Goal: Check status: Check status

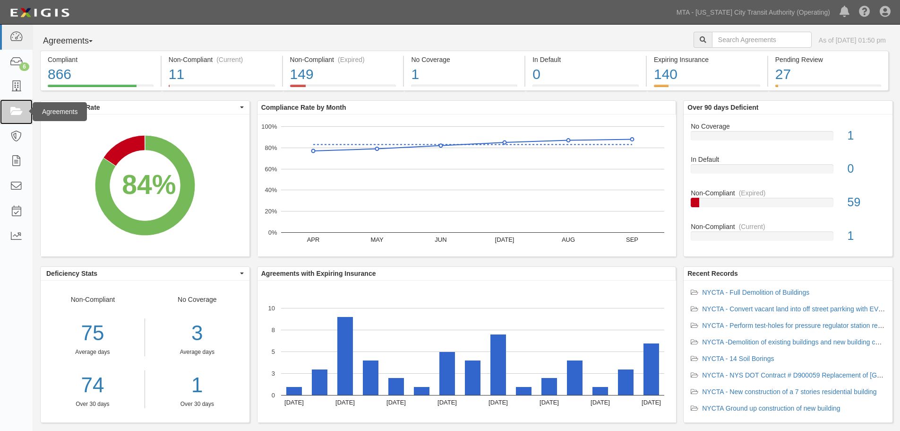
click at [18, 106] on icon at bounding box center [15, 111] width 13 height 11
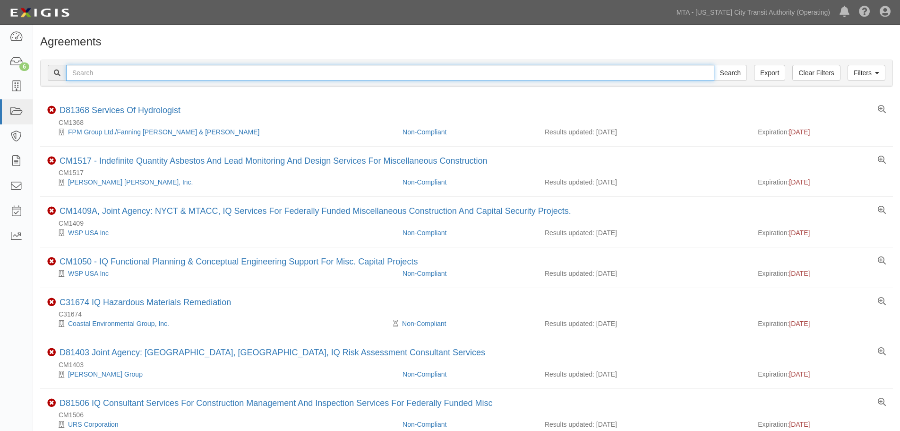
drag, startPoint x: 174, startPoint y: 80, endPoint x: 170, endPoint y: 78, distance: 5.3
click at [174, 80] on input "text" at bounding box center [390, 73] width 648 height 16
paste input "INS1633"
type input "INS1633"
click at [714, 65] on input "Search" at bounding box center [730, 73] width 33 height 16
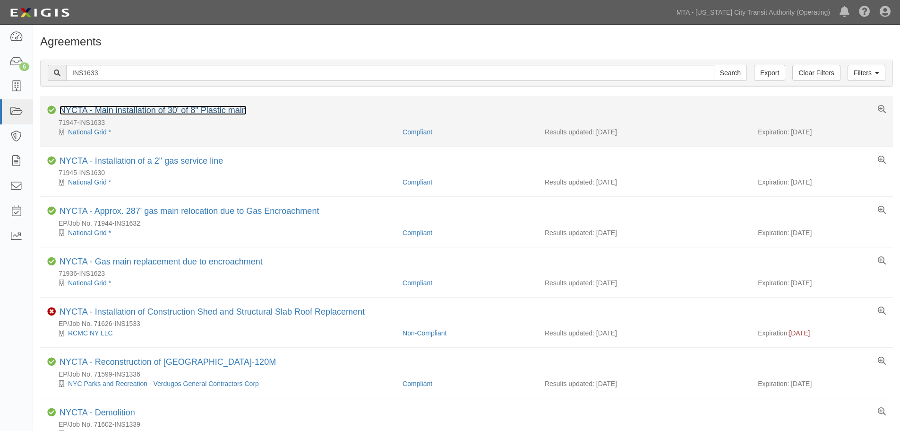
click at [192, 112] on link "NYCTA - Main installation of 30' of 8" Plastic main" at bounding box center [153, 109] width 187 height 9
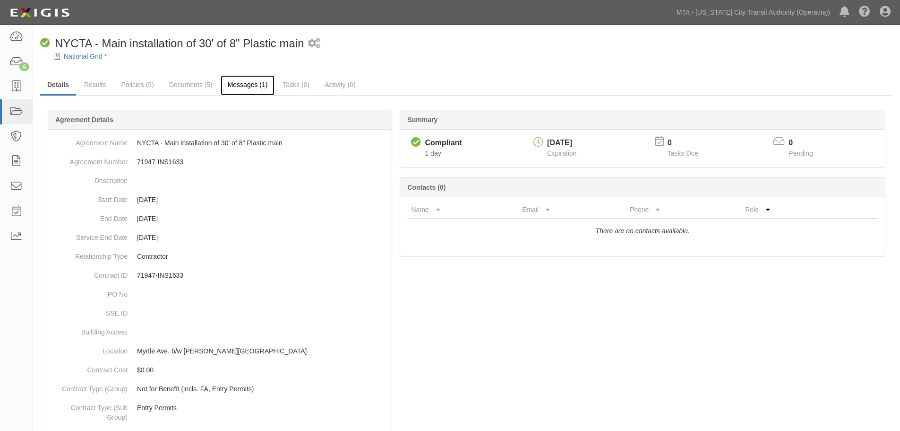
click at [227, 90] on link "Messages (1)" at bounding box center [248, 85] width 54 height 20
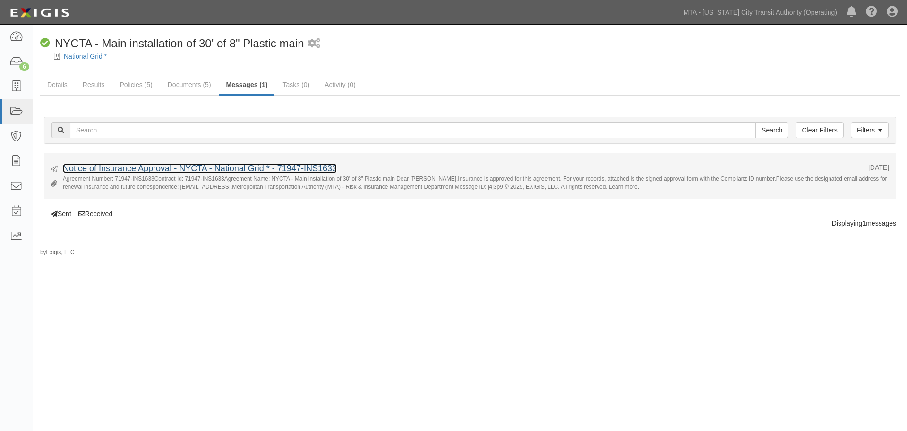
click at [207, 164] on link "Notice of Insurance Approval - NYCTA - National Grid * - 71947-INS1633" at bounding box center [200, 168] width 274 height 9
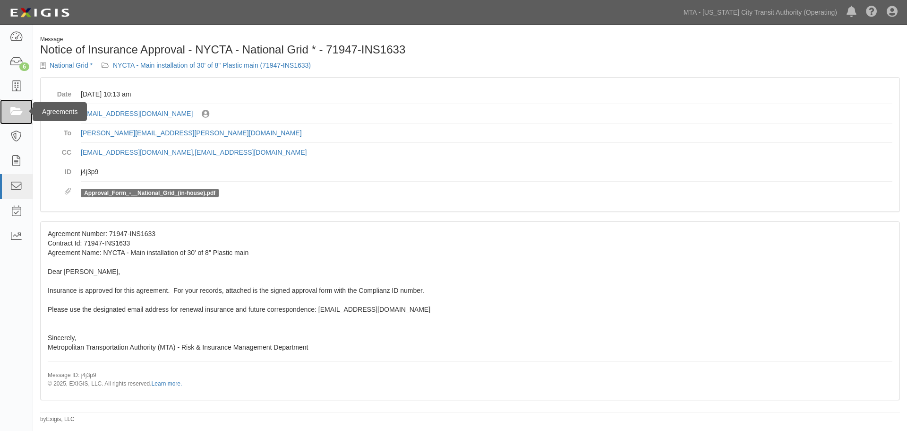
click at [22, 114] on icon at bounding box center [15, 111] width 13 height 11
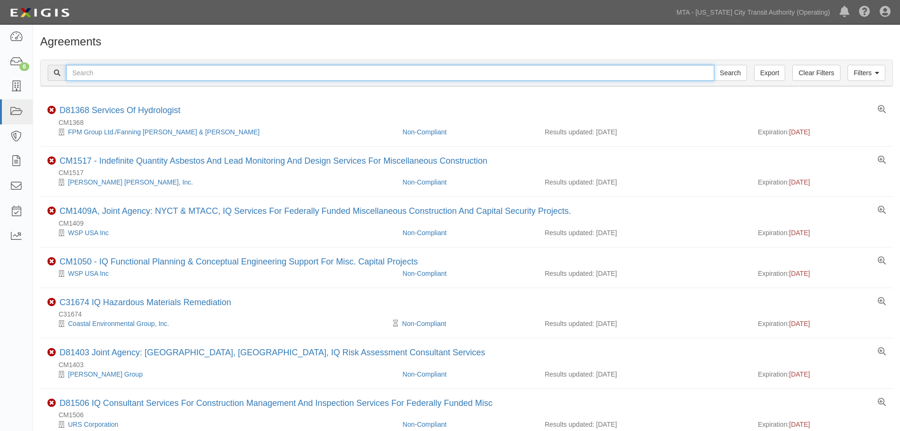
click at [358, 79] on input "text" at bounding box center [390, 73] width 648 height 16
paste input "INS1633"
type input "INS1633"
click at [714, 65] on input "Search" at bounding box center [730, 73] width 33 height 16
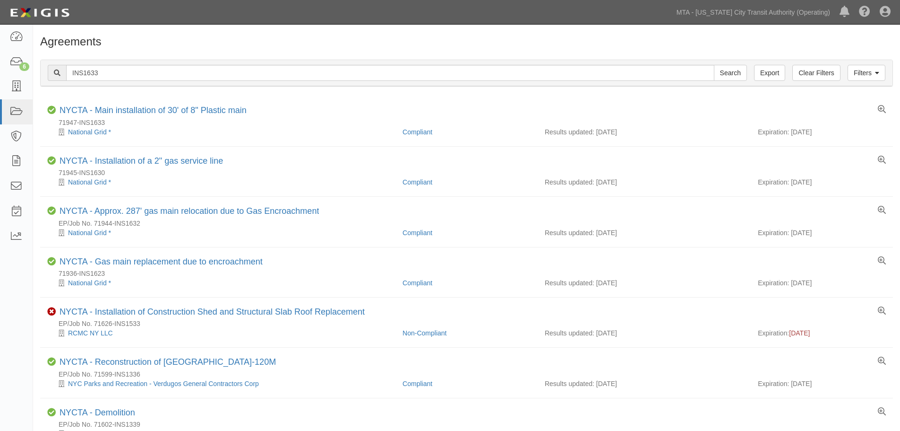
click at [141, 84] on div "Filters Clear Filters Export INS1633 Search Filters" at bounding box center [467, 73] width 852 height 26
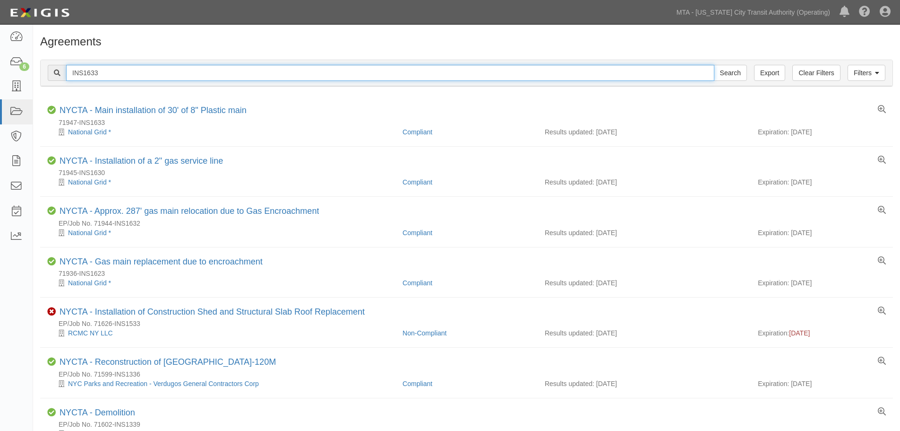
click at [141, 79] on input "INS1633" at bounding box center [390, 73] width 648 height 16
paste input "INS1633"
type input "INS1633INS1633"
click at [714, 65] on input "Search" at bounding box center [730, 73] width 33 height 16
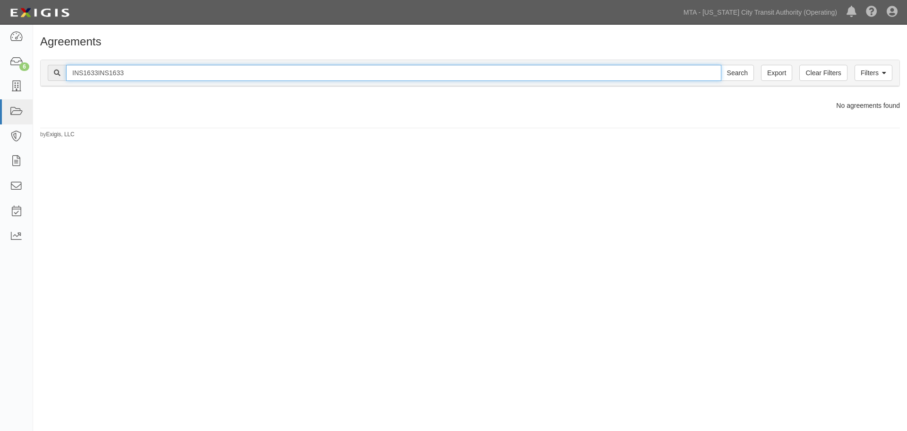
click at [141, 71] on input "INS1633INS1633" at bounding box center [394, 73] width 656 height 16
paste input "text"
type input "INS1633"
click at [721, 65] on input "Search" at bounding box center [737, 73] width 33 height 16
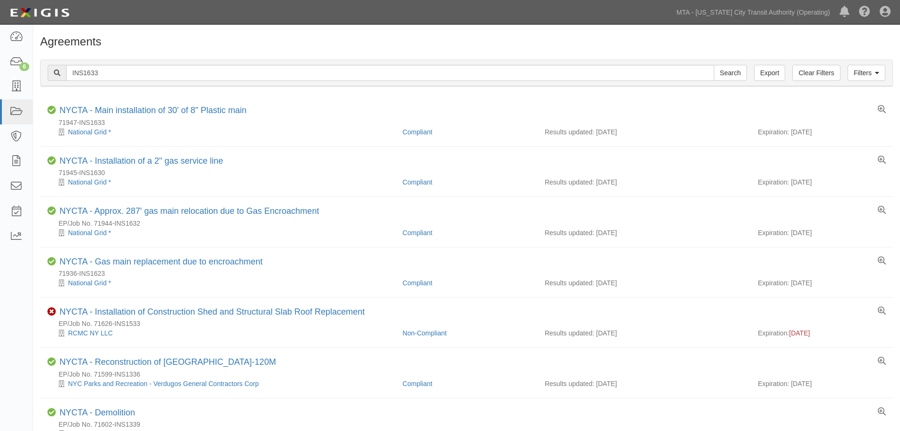
click at [190, 56] on div "Filters Clear Filters Export INS1633 Search Filters Compliance Status Compliant…" at bounding box center [466, 73] width 867 height 43
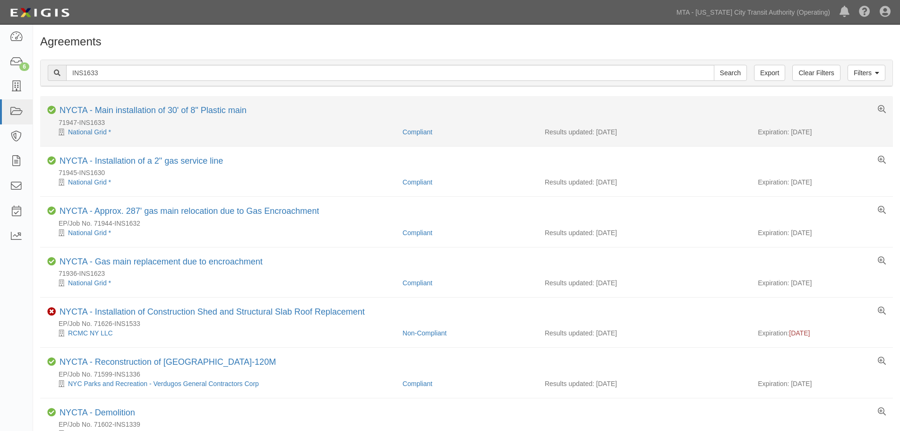
click at [150, 116] on div "Compliant NYCTA - Main installation of 30' of 8" Plastic main" at bounding box center [466, 111] width 853 height 12
click at [148, 109] on link "NYCTA - Main installation of 30' of 8" Plastic main" at bounding box center [153, 109] width 187 height 9
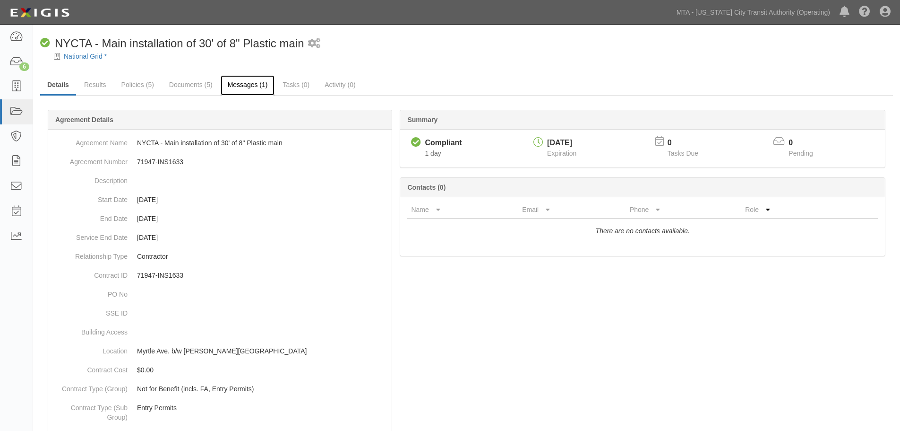
click at [258, 87] on link "Messages (1)" at bounding box center [248, 85] width 54 height 20
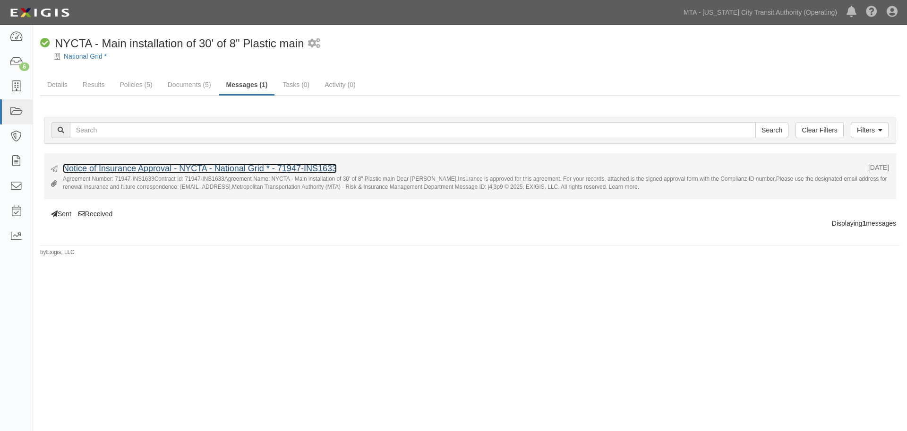
click at [173, 168] on link "Notice of Insurance Approval - NYCTA - National Grid * - 71947-INS1633" at bounding box center [200, 168] width 274 height 9
